Goal: Information Seeking & Learning: Learn about a topic

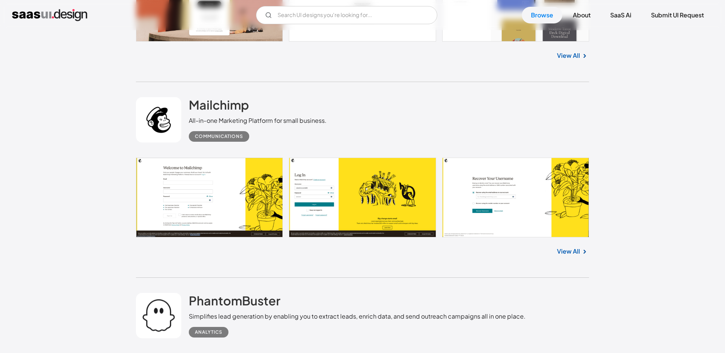
scroll to position [1637, 0]
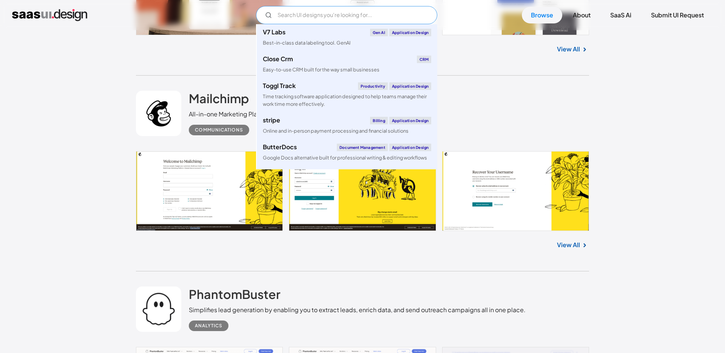
click at [339, 15] on input "Email Form" at bounding box center [346, 15] width 181 height 18
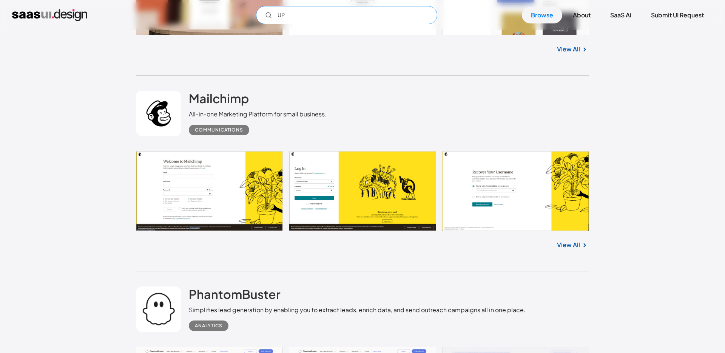
type input "U"
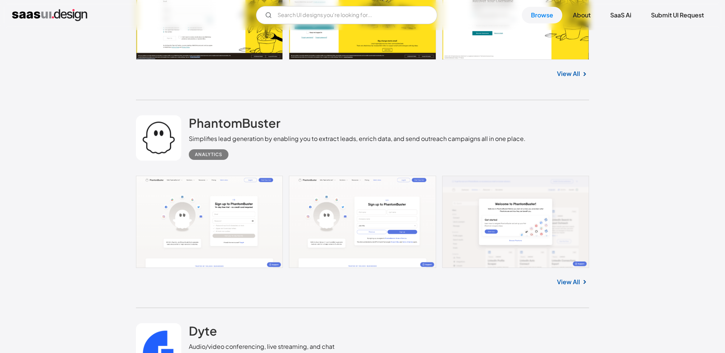
scroll to position [1816, 0]
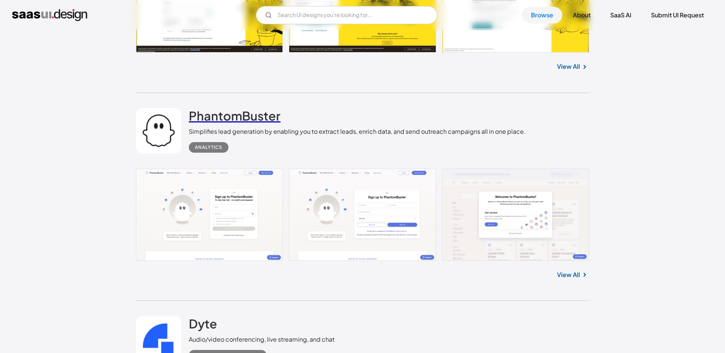
click at [229, 118] on h2 "PhantomBuster" at bounding box center [235, 115] width 92 height 15
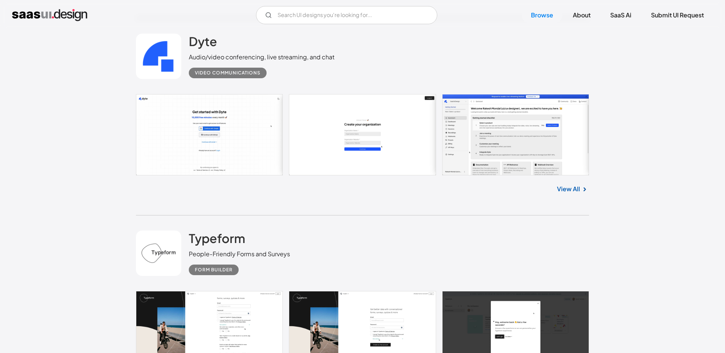
scroll to position [2121, 0]
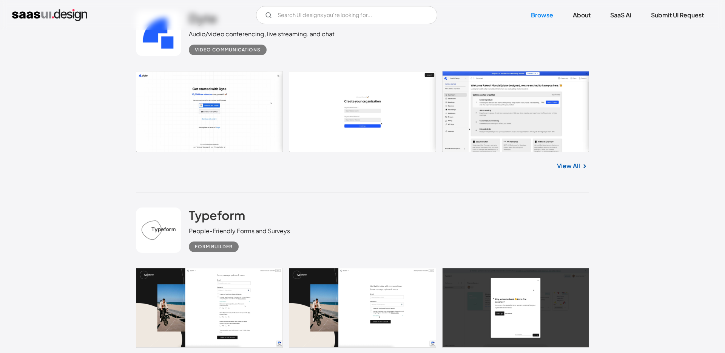
click at [568, 161] on div "View All" at bounding box center [362, 164] width 453 height 25
click at [567, 174] on div "View All" at bounding box center [362, 164] width 453 height 25
click at [568, 169] on link "View All" at bounding box center [568, 165] width 23 height 9
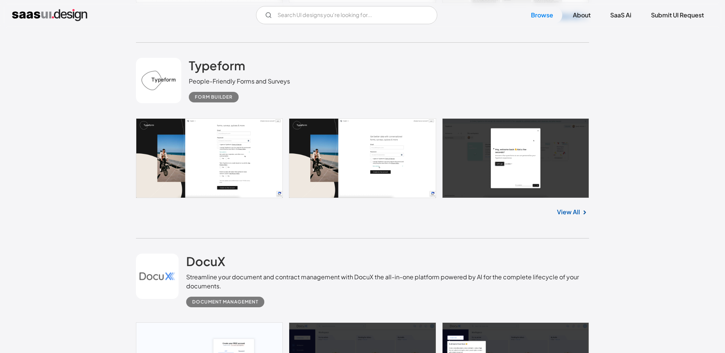
scroll to position [2294, 0]
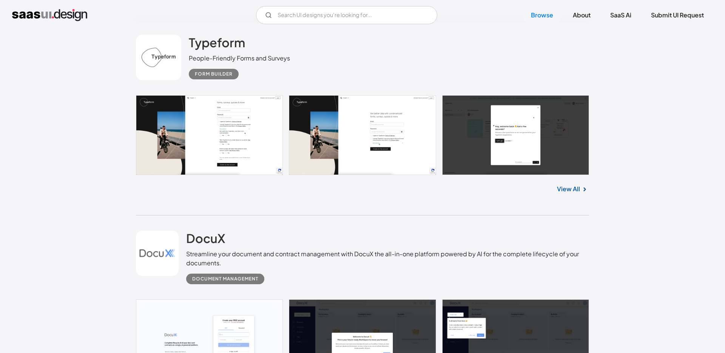
click at [196, 77] on div "Form Builder" at bounding box center [214, 74] width 38 height 9
click at [577, 188] on link "View All" at bounding box center [568, 188] width 23 height 9
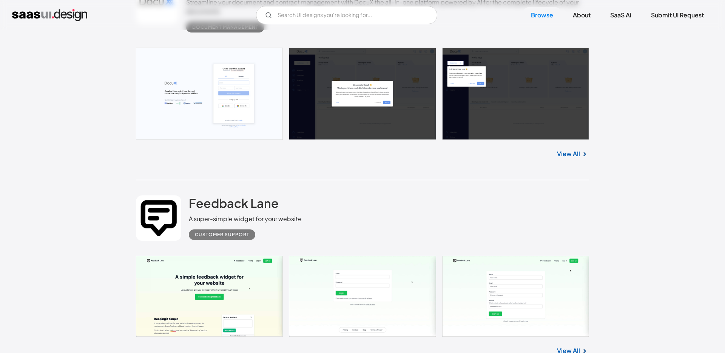
scroll to position [2613, 0]
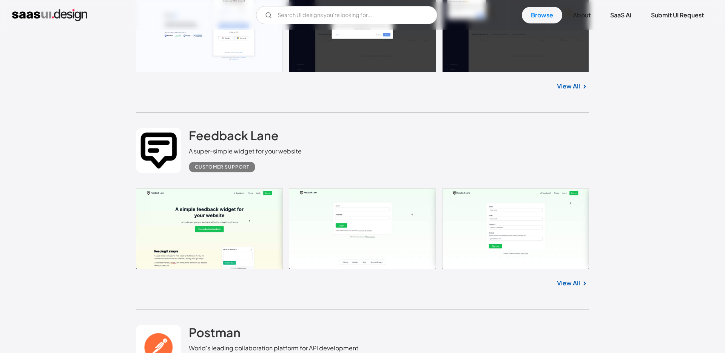
click at [475, 246] on link at bounding box center [362, 228] width 453 height 81
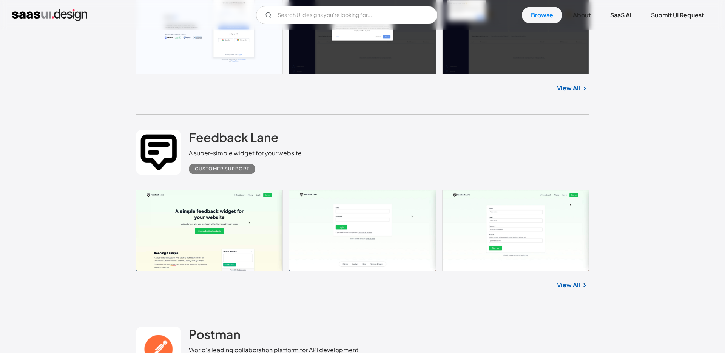
scroll to position [2591, 0]
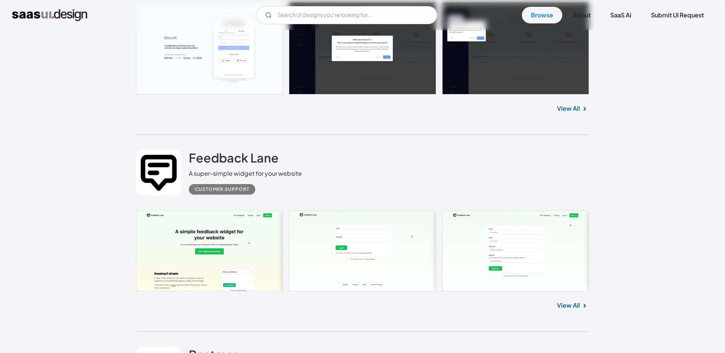
click at [562, 308] on link "View All" at bounding box center [568, 305] width 23 height 9
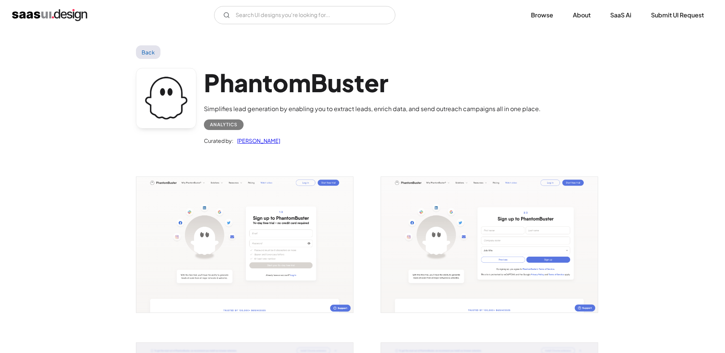
click at [278, 229] on img "open lightbox" at bounding box center [244, 245] width 217 height 136
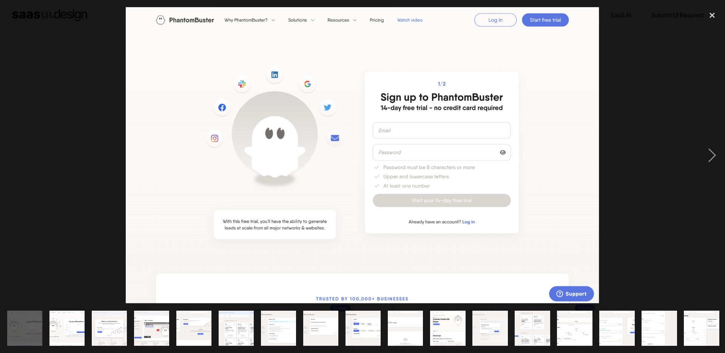
click at [499, 332] on img "show item 12 of 18" at bounding box center [490, 328] width 56 height 35
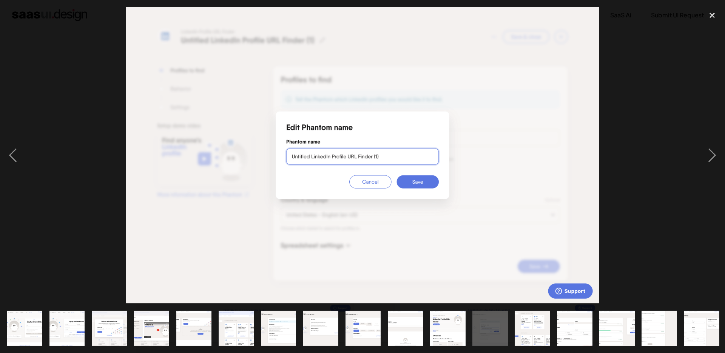
click at [458, 331] on img "show item 11 of 18" at bounding box center [448, 328] width 56 height 35
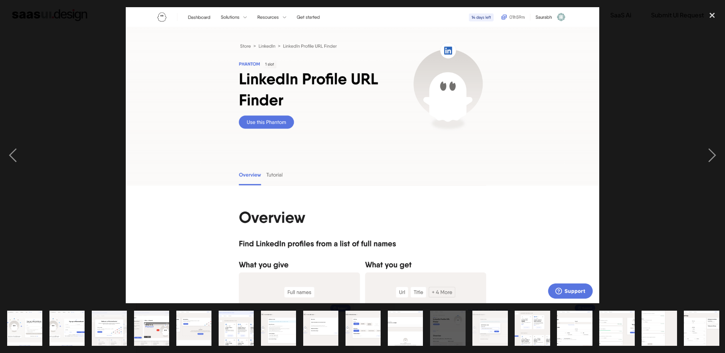
click at [367, 334] on img "show item 9 of 18" at bounding box center [363, 328] width 56 height 35
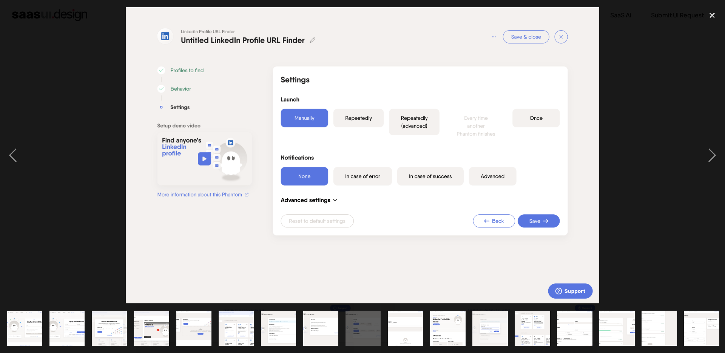
click at [435, 334] on img "show item 11 of 18" at bounding box center [448, 328] width 56 height 35
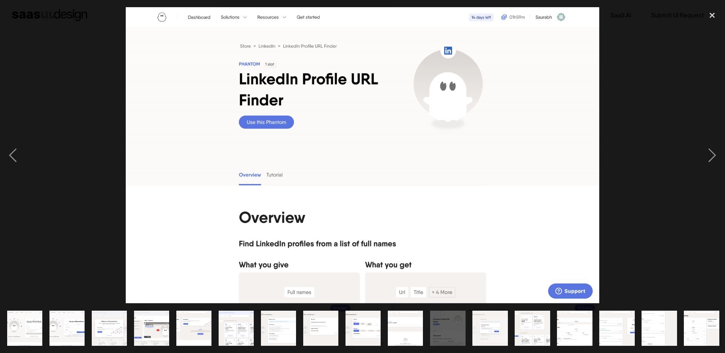
click at [265, 330] on img "show item 7 of 18" at bounding box center [278, 328] width 56 height 35
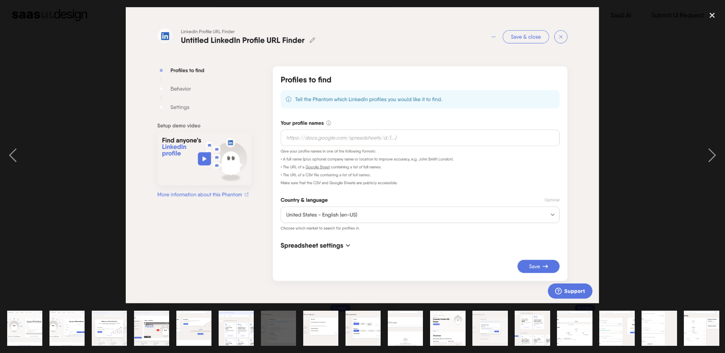
click at [189, 324] on img "show item 5 of 18" at bounding box center [194, 328] width 56 height 35
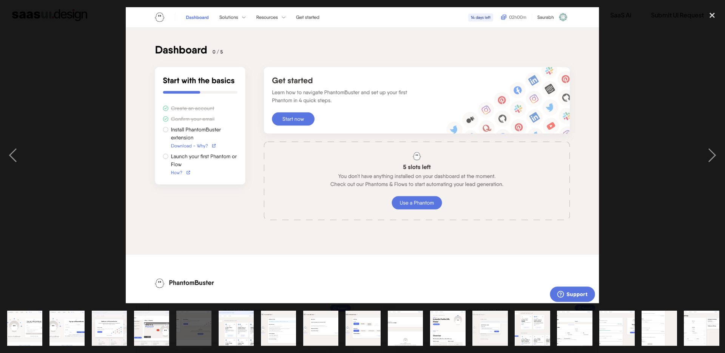
click at [169, 330] on div "show item 4 of 18" at bounding box center [151, 327] width 42 height 49
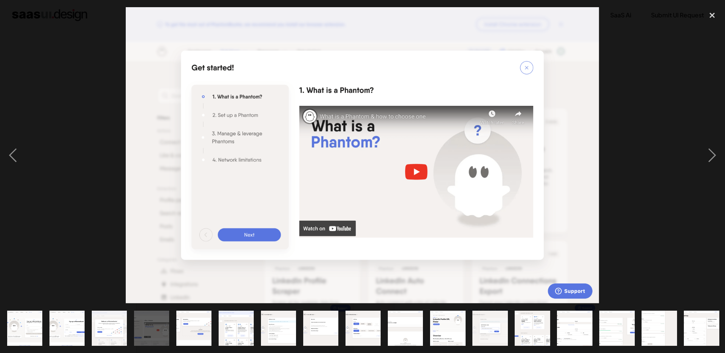
click at [569, 324] on img "show item 14 of 18" at bounding box center [575, 328] width 56 height 35
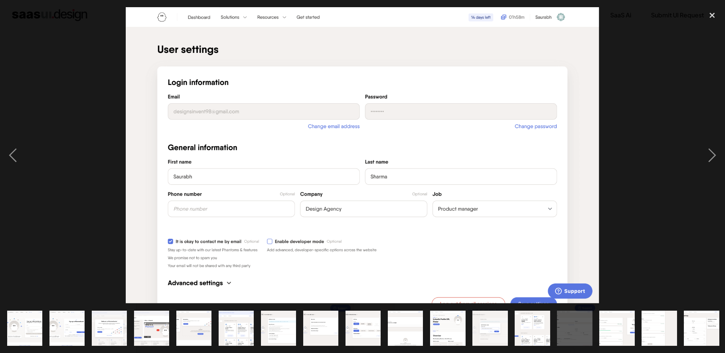
click at [600, 325] on img "show item 15 of 18" at bounding box center [617, 328] width 57 height 35
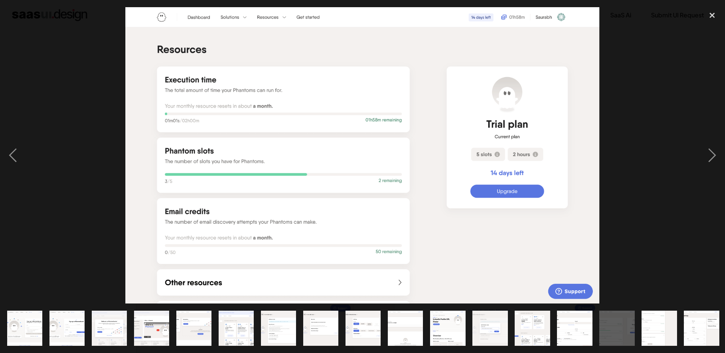
click at [657, 326] on img "show item 16 of 18" at bounding box center [659, 328] width 57 height 35
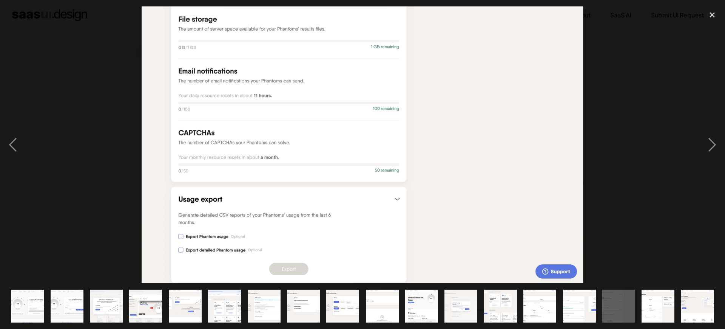
click at [696, 32] on div at bounding box center [362, 144] width 725 height 276
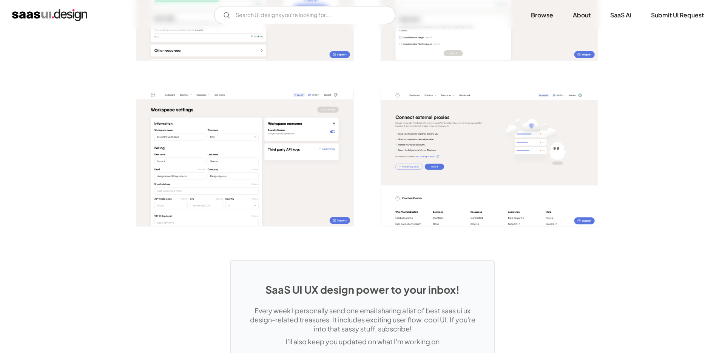
scroll to position [1414, 0]
click at [253, 189] on img "open lightbox" at bounding box center [244, 157] width 217 height 136
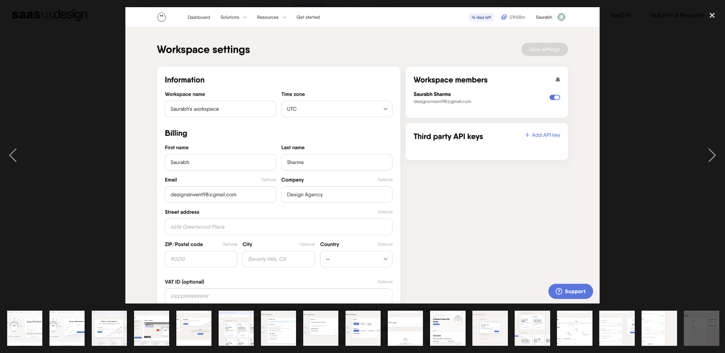
click at [616, 168] on div at bounding box center [362, 155] width 725 height 297
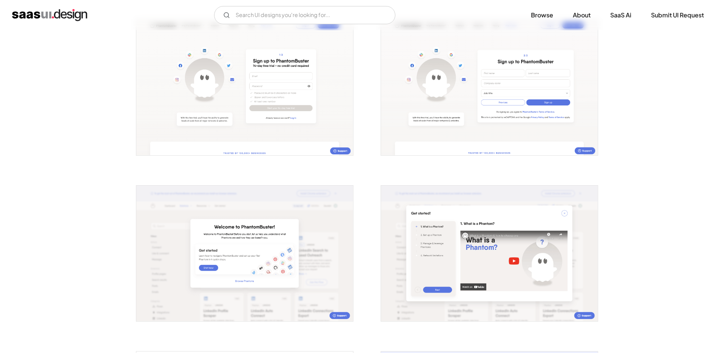
scroll to position [182, 0]
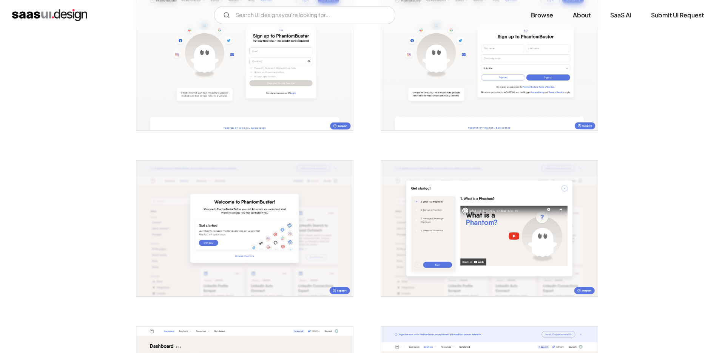
click at [284, 83] on img "open lightbox" at bounding box center [244, 63] width 217 height 136
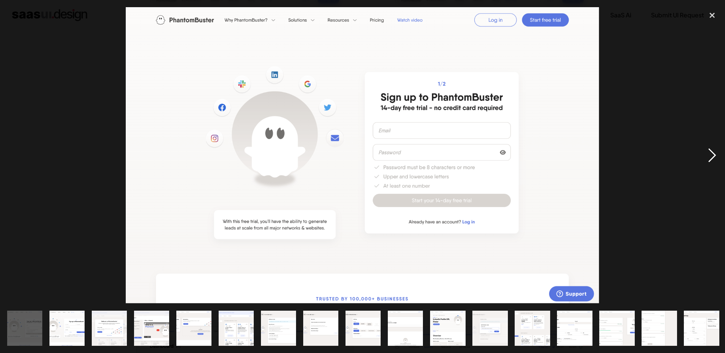
click at [714, 144] on div "next image" at bounding box center [713, 155] width 26 height 297
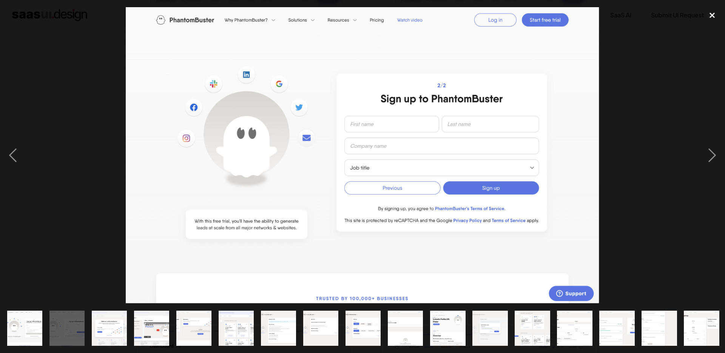
click at [714, 16] on div "close lightbox" at bounding box center [713, 15] width 26 height 17
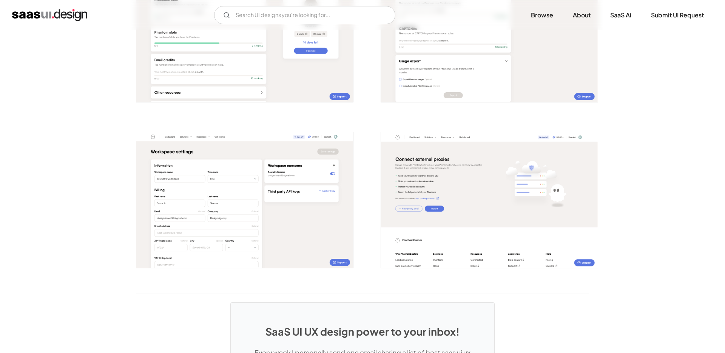
scroll to position [1357, 0]
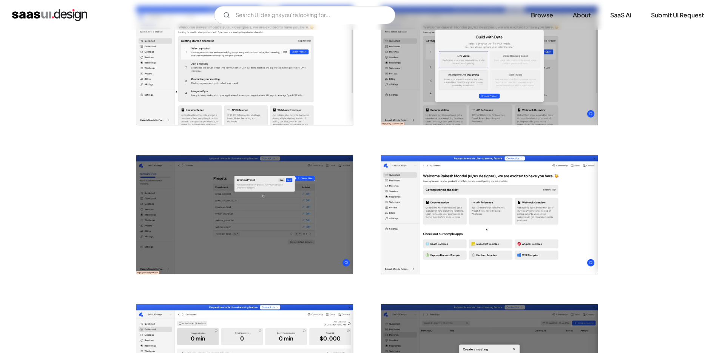
scroll to position [322, 0]
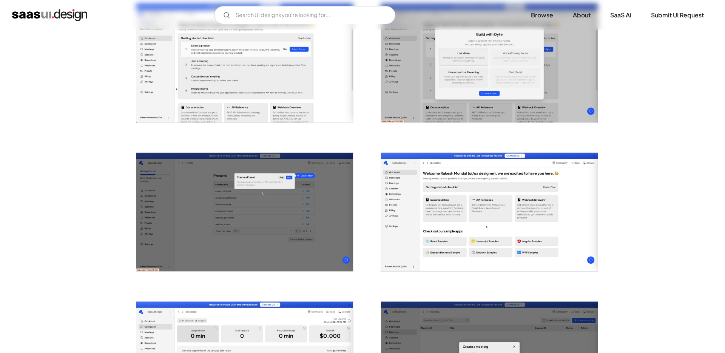
click at [463, 53] on img "open lightbox" at bounding box center [489, 63] width 217 height 119
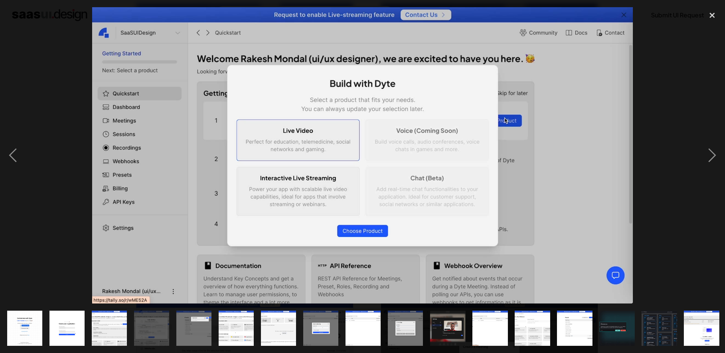
click at [233, 178] on img at bounding box center [362, 155] width 541 height 297
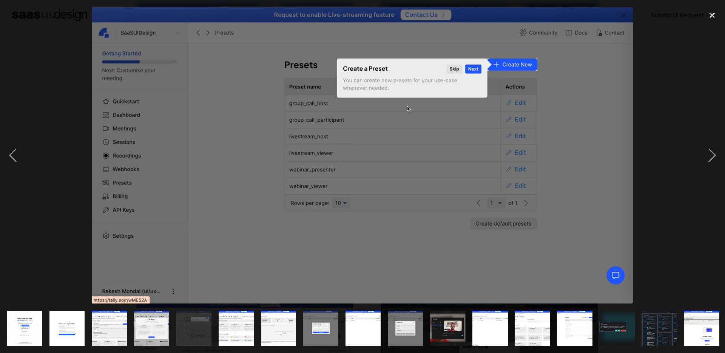
click at [65, 122] on div at bounding box center [362, 155] width 725 height 297
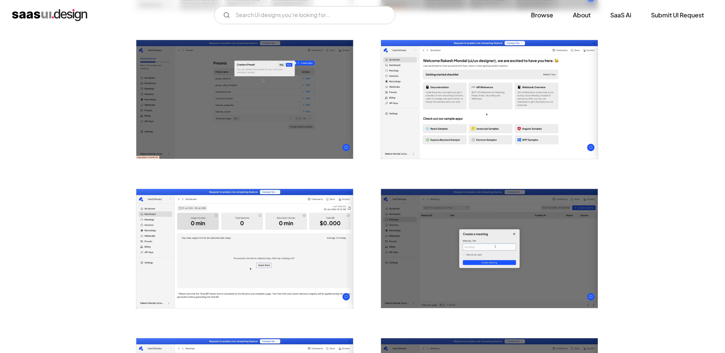
scroll to position [411, 0]
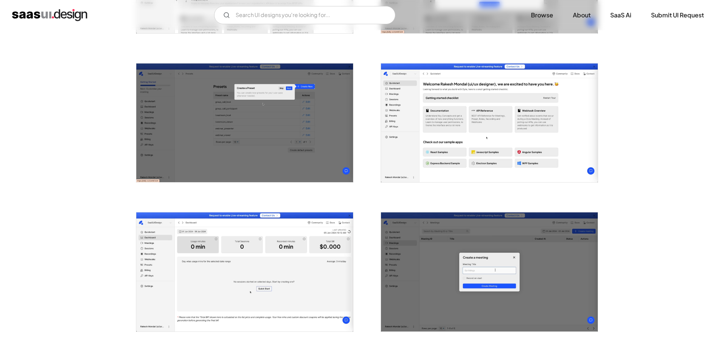
click at [478, 156] on img "open lightbox" at bounding box center [489, 122] width 217 height 119
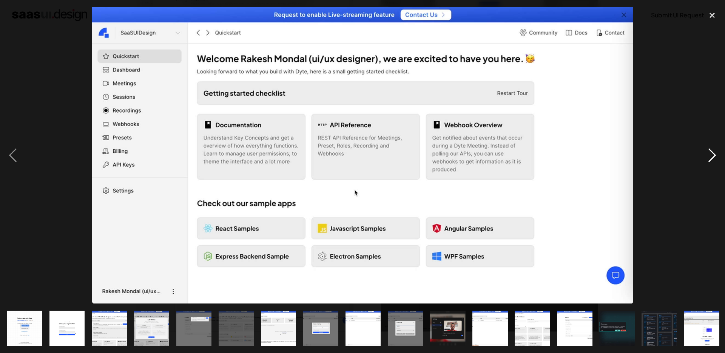
click at [719, 157] on div "next image" at bounding box center [713, 155] width 26 height 297
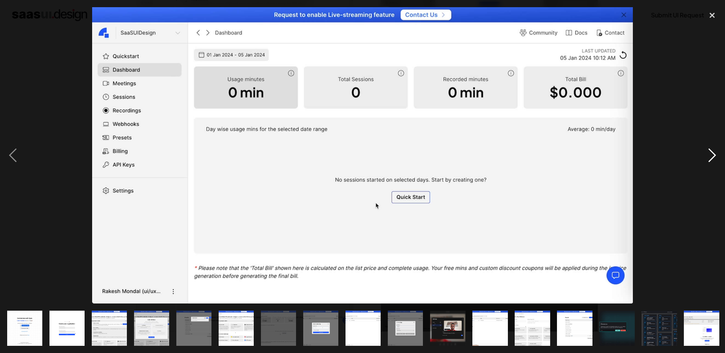
click at [719, 157] on div "next image" at bounding box center [713, 155] width 26 height 297
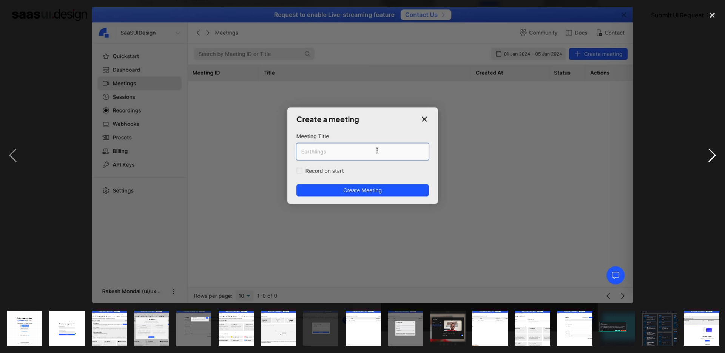
click at [719, 157] on div "next image" at bounding box center [713, 155] width 26 height 297
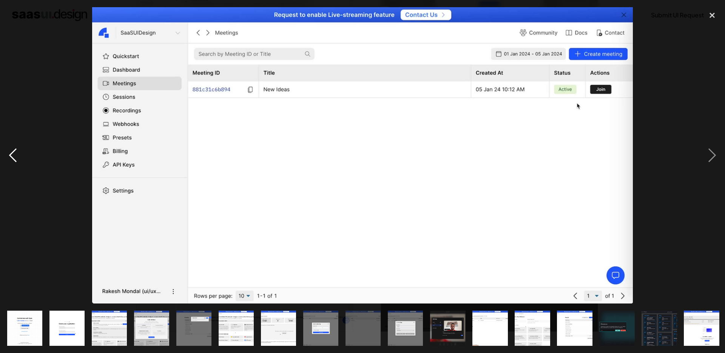
click at [9, 154] on div "previous image" at bounding box center [13, 155] width 26 height 297
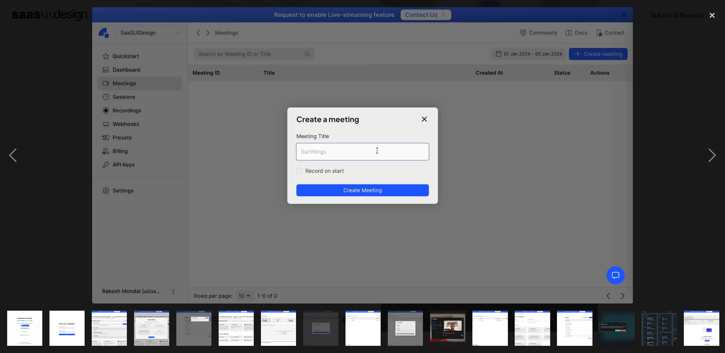
click at [696, 145] on div at bounding box center [362, 155] width 725 height 297
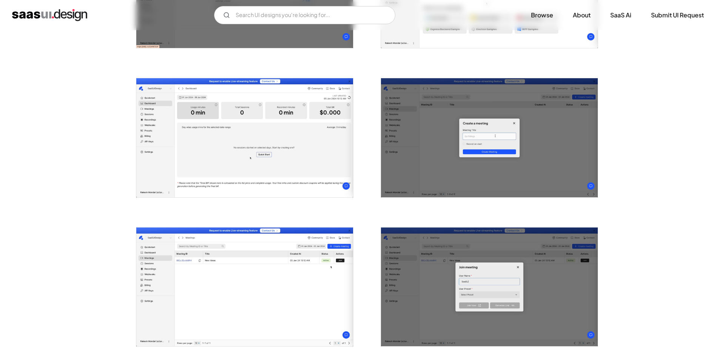
scroll to position [527, 0]
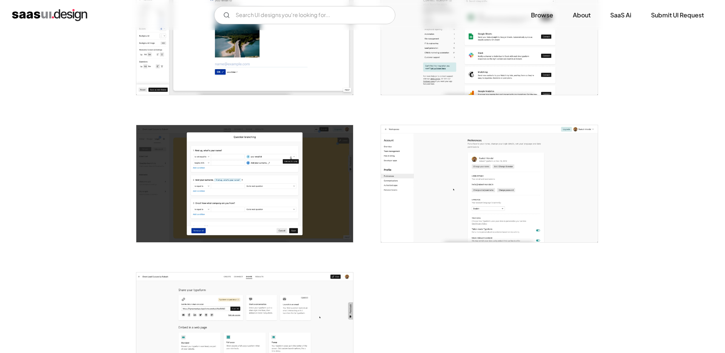
scroll to position [1675, 0]
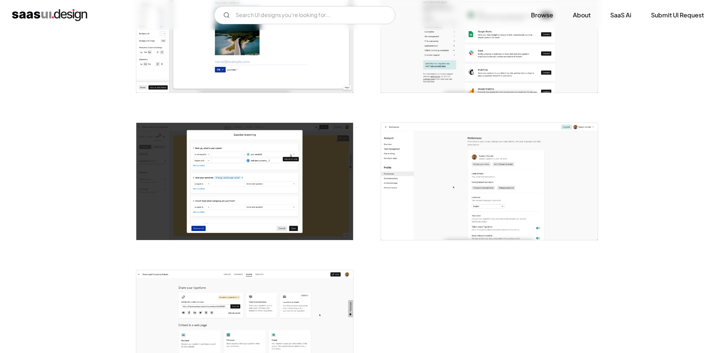
click at [213, 192] on img "open lightbox" at bounding box center [244, 181] width 217 height 117
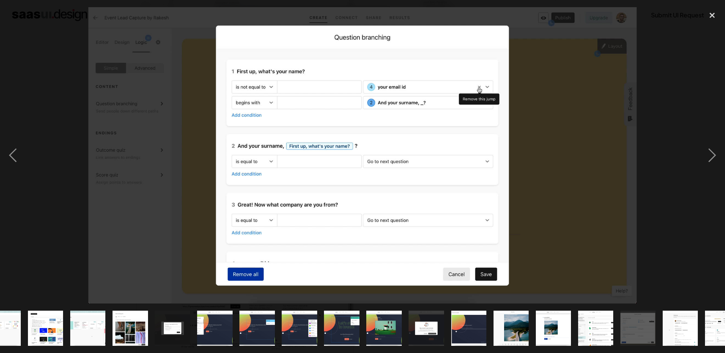
scroll to position [0, 340]
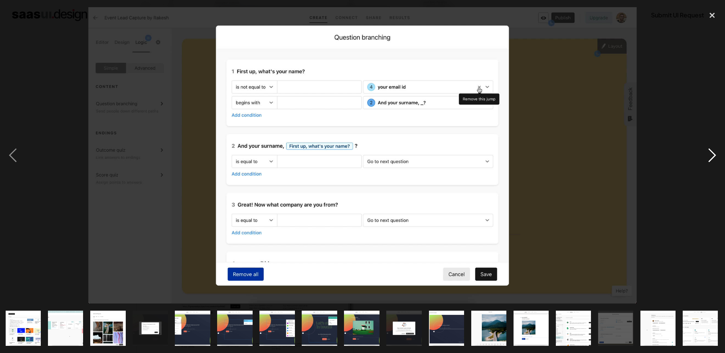
click at [721, 147] on div "next image" at bounding box center [713, 155] width 26 height 297
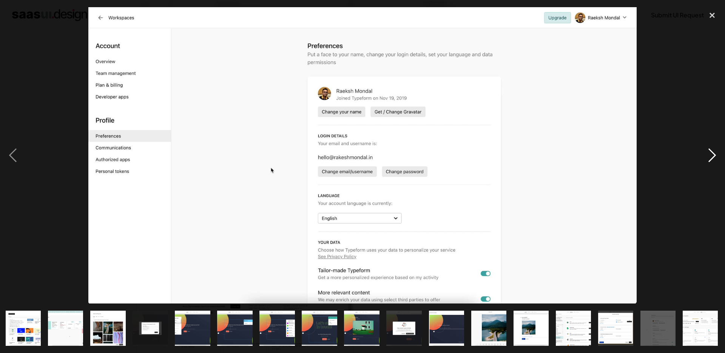
click at [707, 164] on div "next image" at bounding box center [713, 155] width 26 height 297
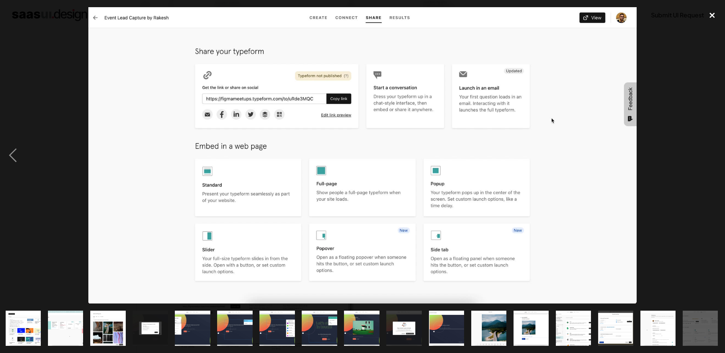
click at [710, 19] on div "close lightbox" at bounding box center [713, 15] width 26 height 17
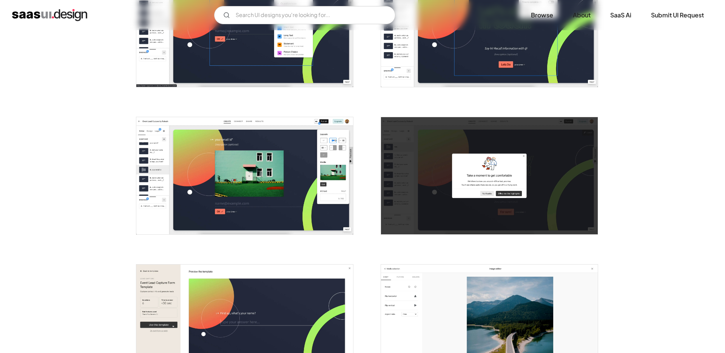
scroll to position [1226, 0]
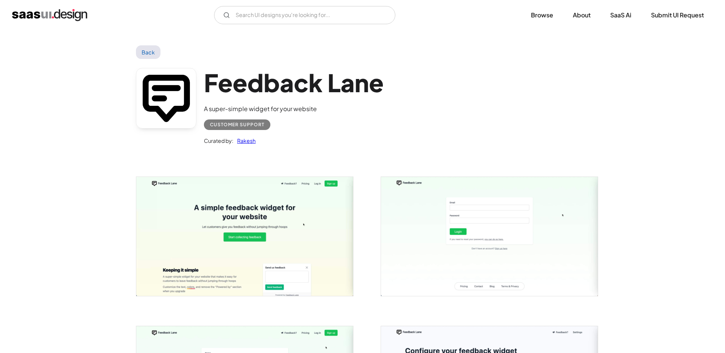
click at [416, 230] on img "open lightbox" at bounding box center [489, 236] width 217 height 119
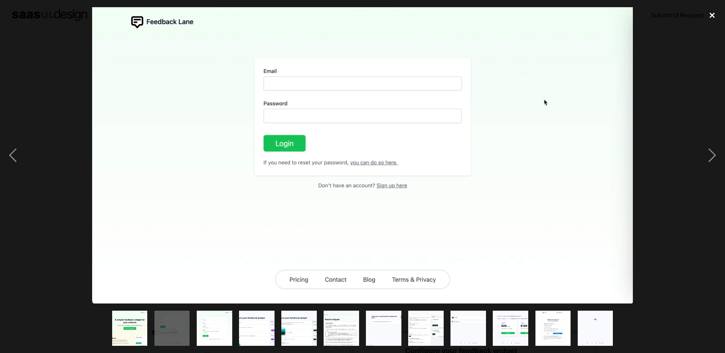
click at [715, 12] on div "close lightbox" at bounding box center [713, 15] width 26 height 17
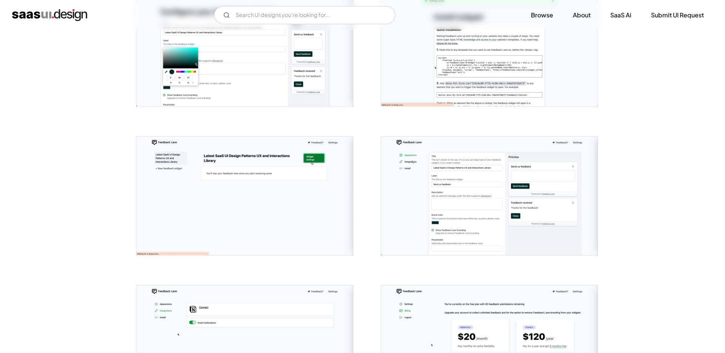
scroll to position [505, 0]
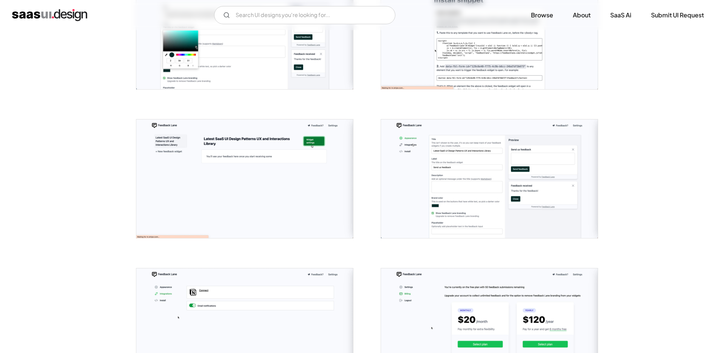
click at [456, 193] on img "open lightbox" at bounding box center [489, 178] width 217 height 119
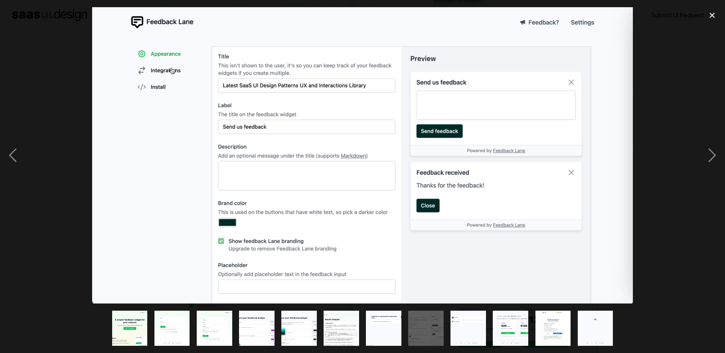
click at [26, 163] on div at bounding box center [362, 155] width 725 height 297
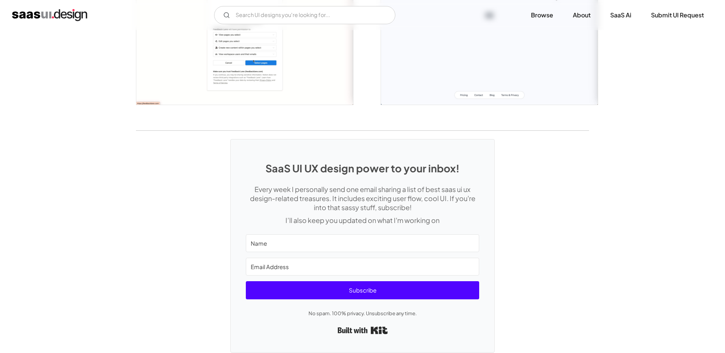
scroll to position [941, 0]
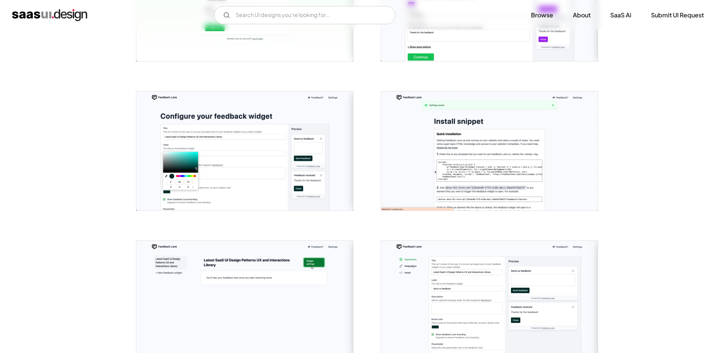
scroll to position [306, 0]
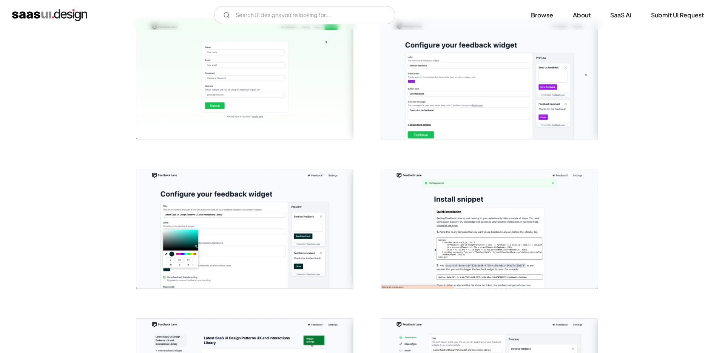
click at [510, 77] on img "open lightbox" at bounding box center [489, 79] width 217 height 119
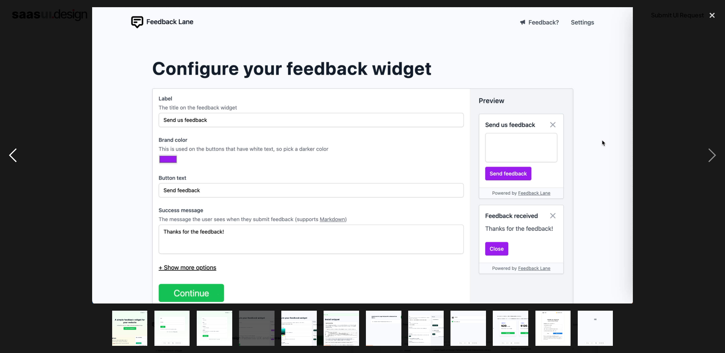
click at [10, 48] on div "previous image" at bounding box center [13, 155] width 26 height 297
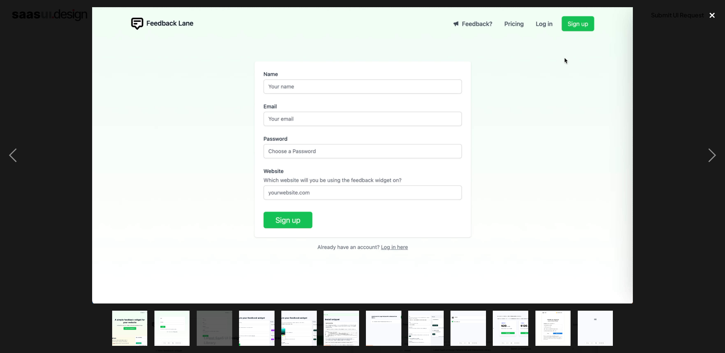
click at [705, 15] on div "close lightbox" at bounding box center [713, 15] width 26 height 17
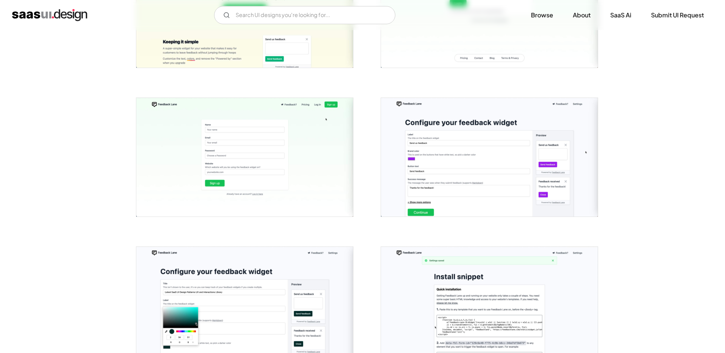
scroll to position [0, 0]
